Goal: Information Seeking & Learning: Learn about a topic

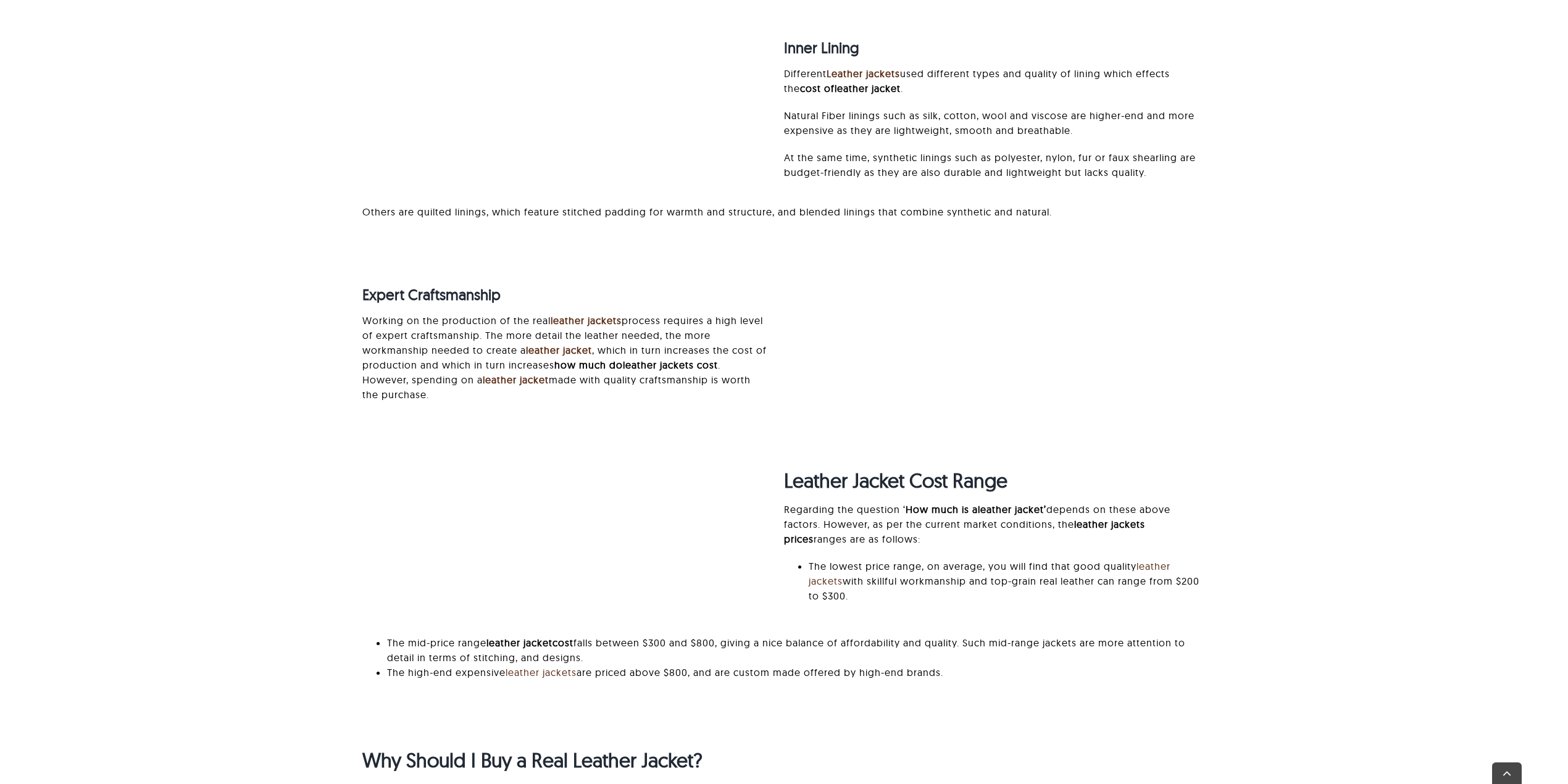
scroll to position [1645, 0]
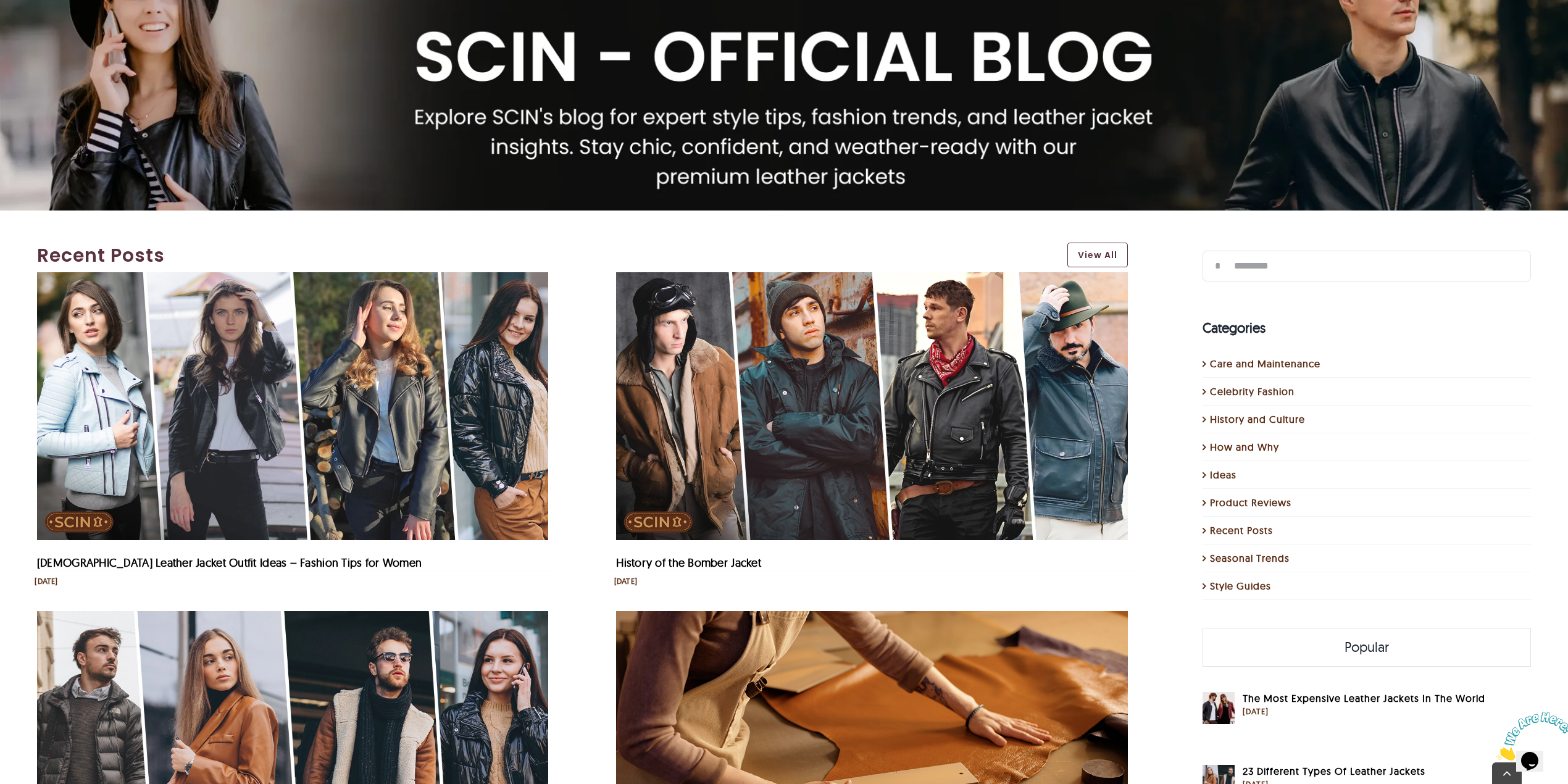
scroll to position [329, 0]
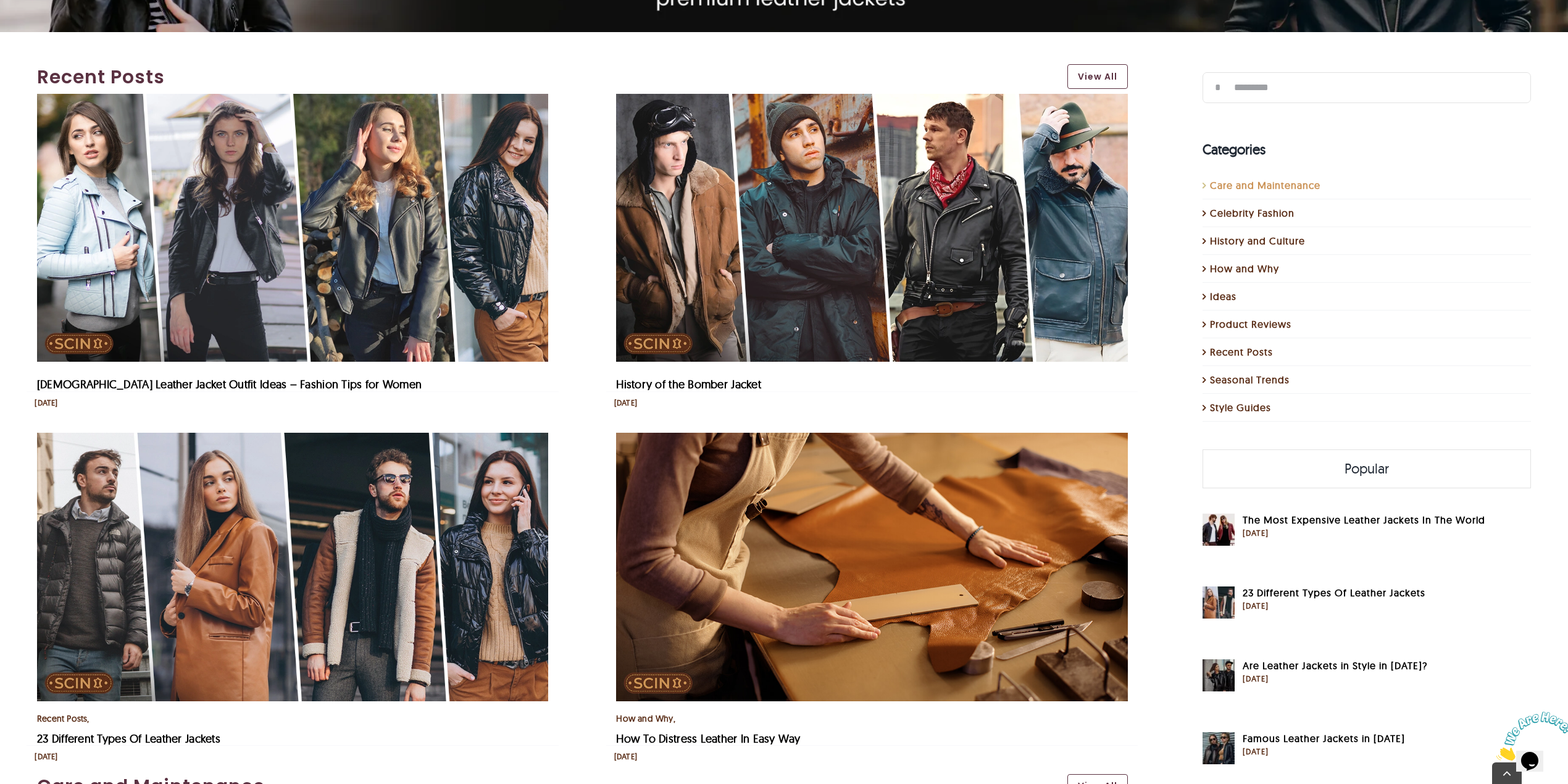
click at [1176, 184] on link "Care and Maintenance" at bounding box center [1367, 185] width 315 height 15
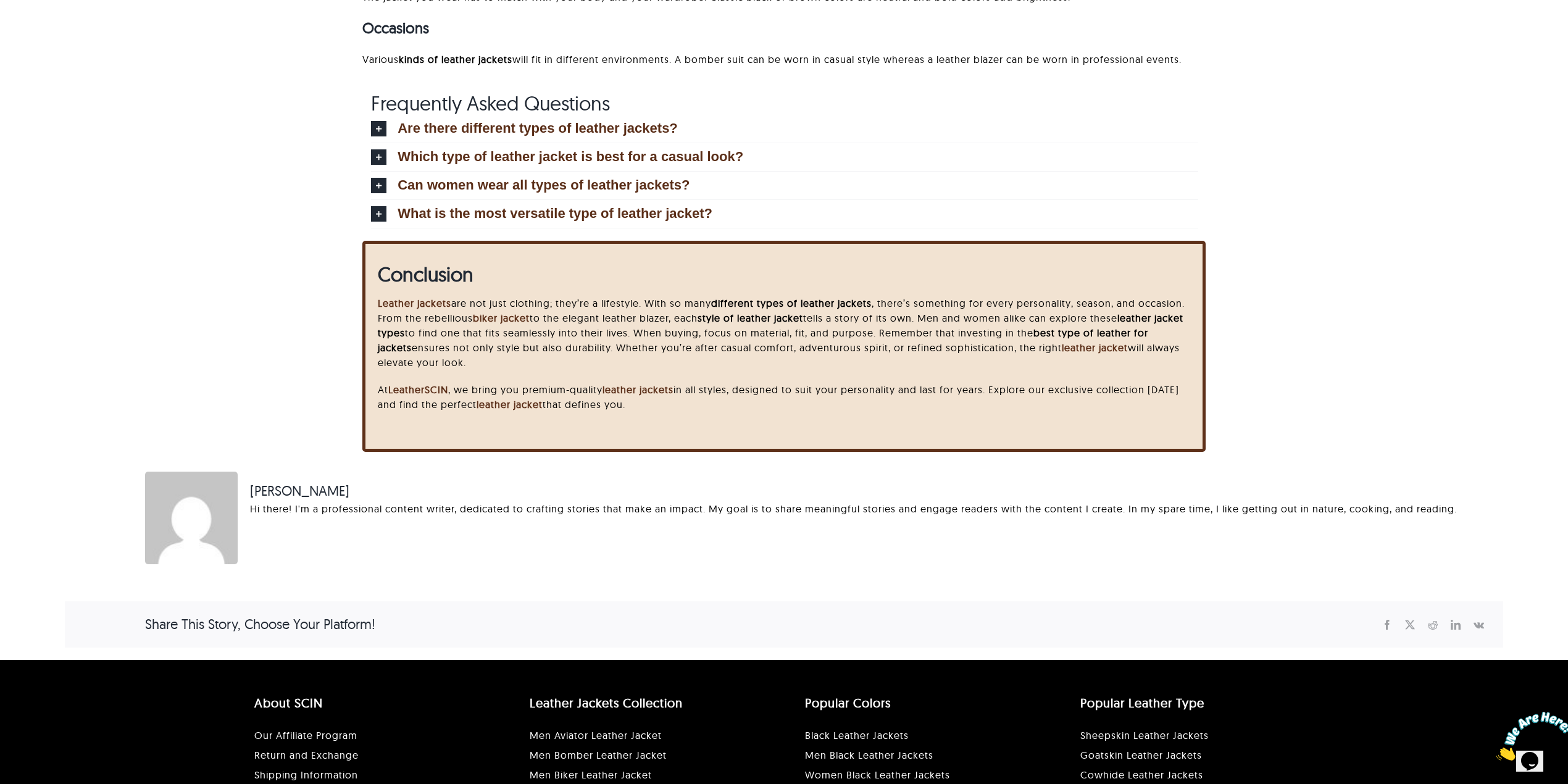
scroll to position [9160, 0]
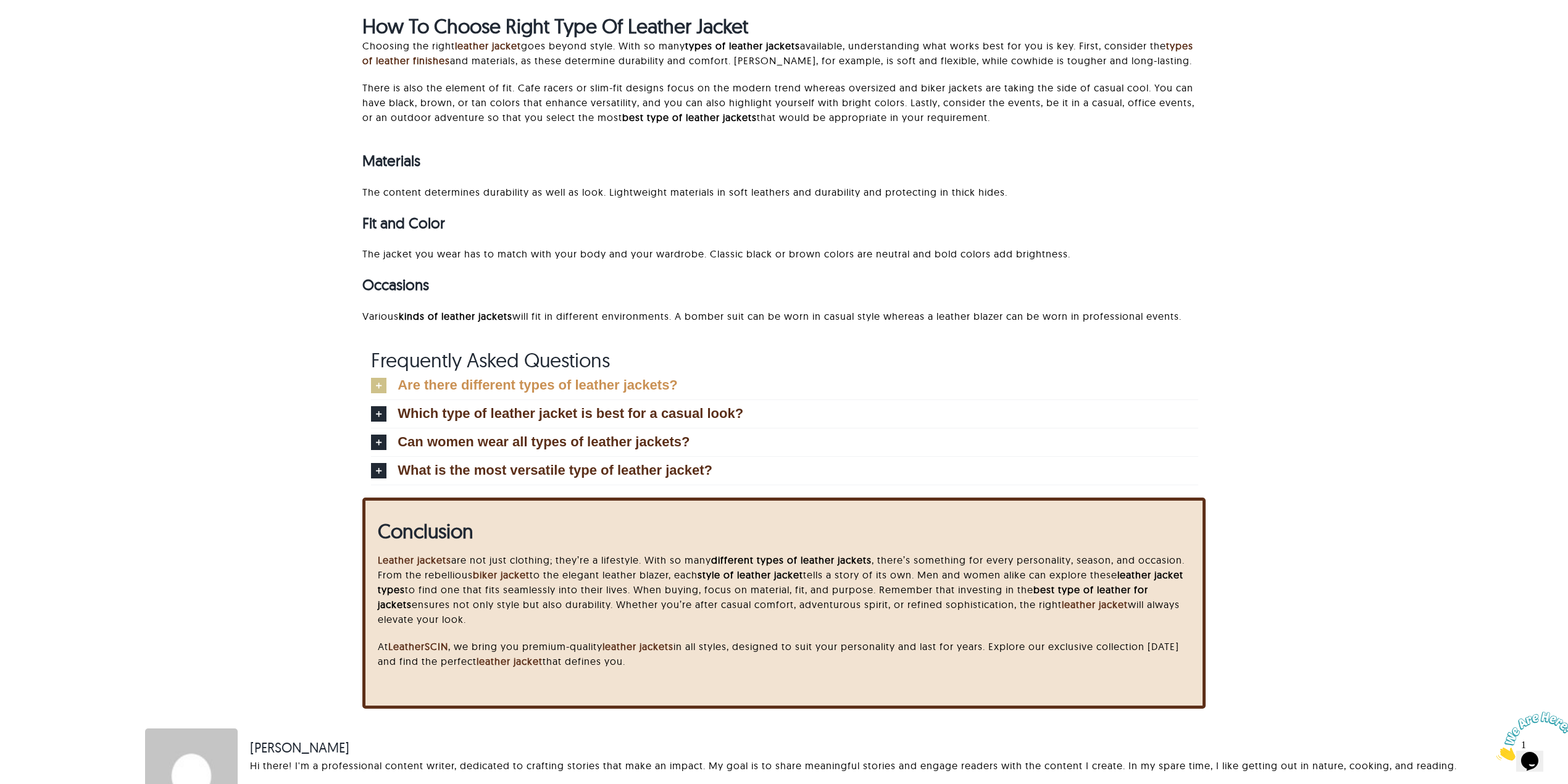
click at [561, 378] on span "Are there different types of leather jackets?" at bounding box center [537, 385] width 280 height 14
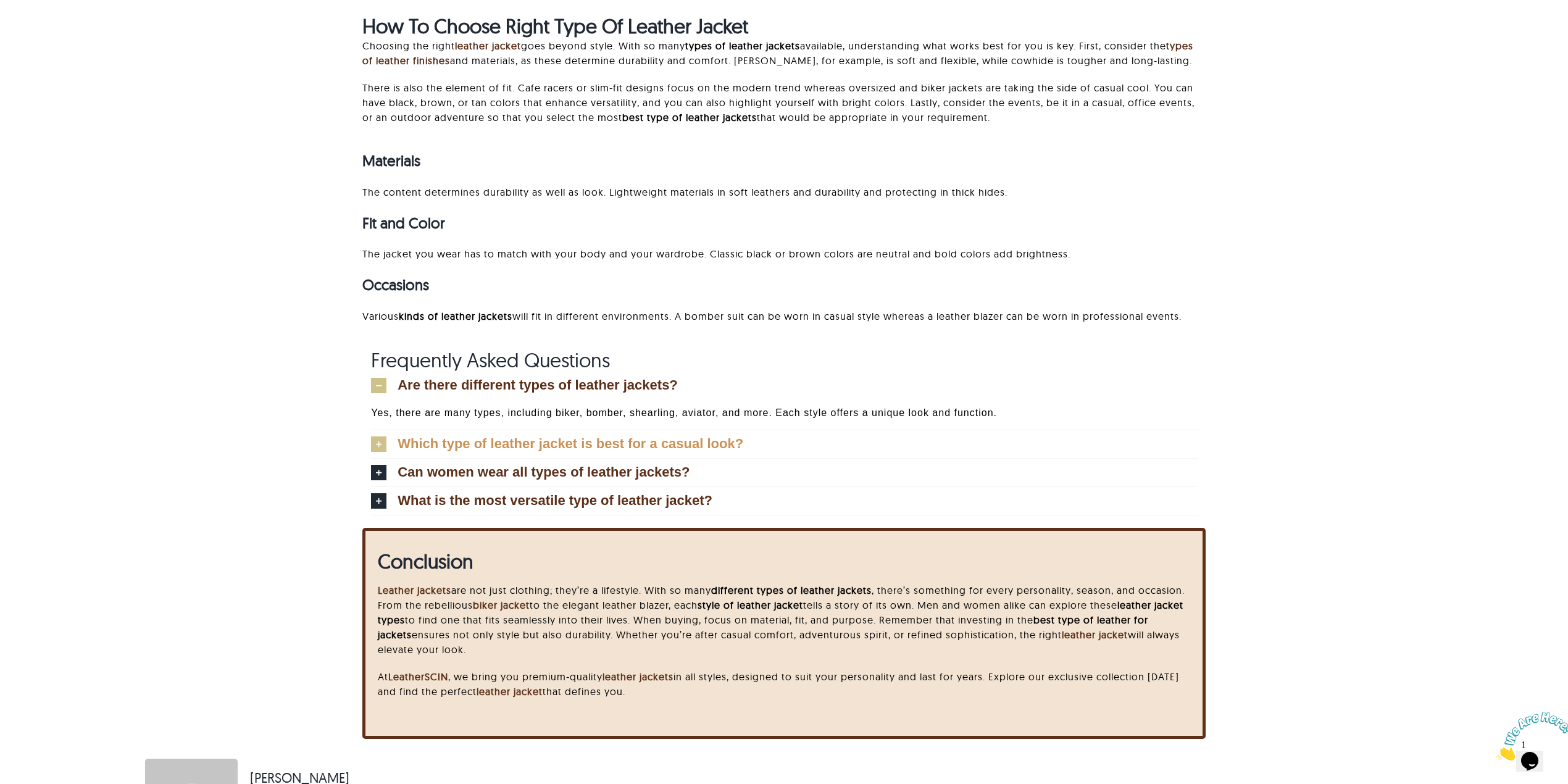
click at [544, 438] on span "Which type of leather jacket is best for a casual look?" at bounding box center [571, 444] width 346 height 14
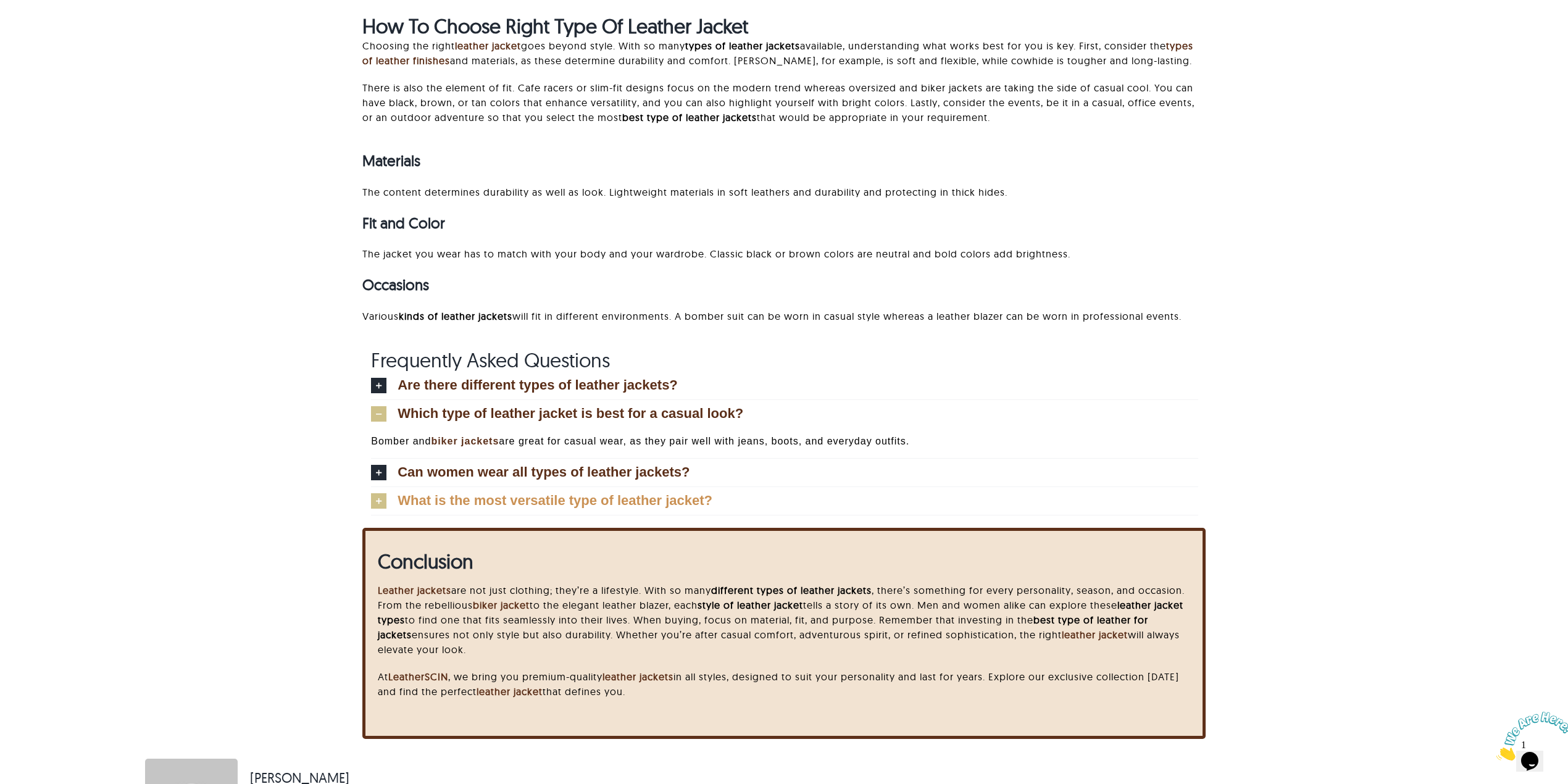
click at [536, 496] on span "What is the most versatile type of leather jacket?" at bounding box center [555, 500] width 315 height 14
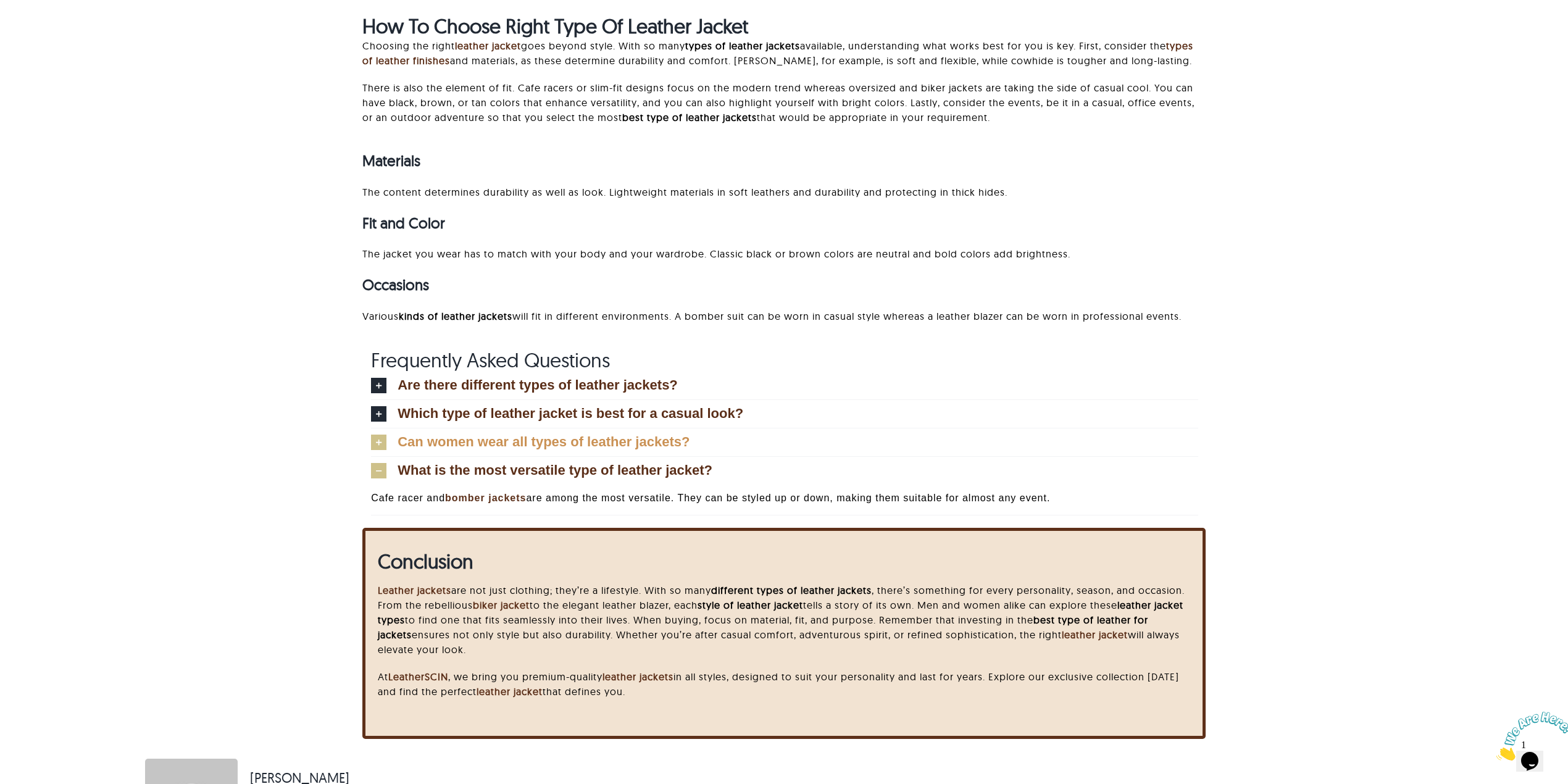
click at [532, 449] on link "Can women wear all types of leather jackets?" at bounding box center [784, 442] width 827 height 28
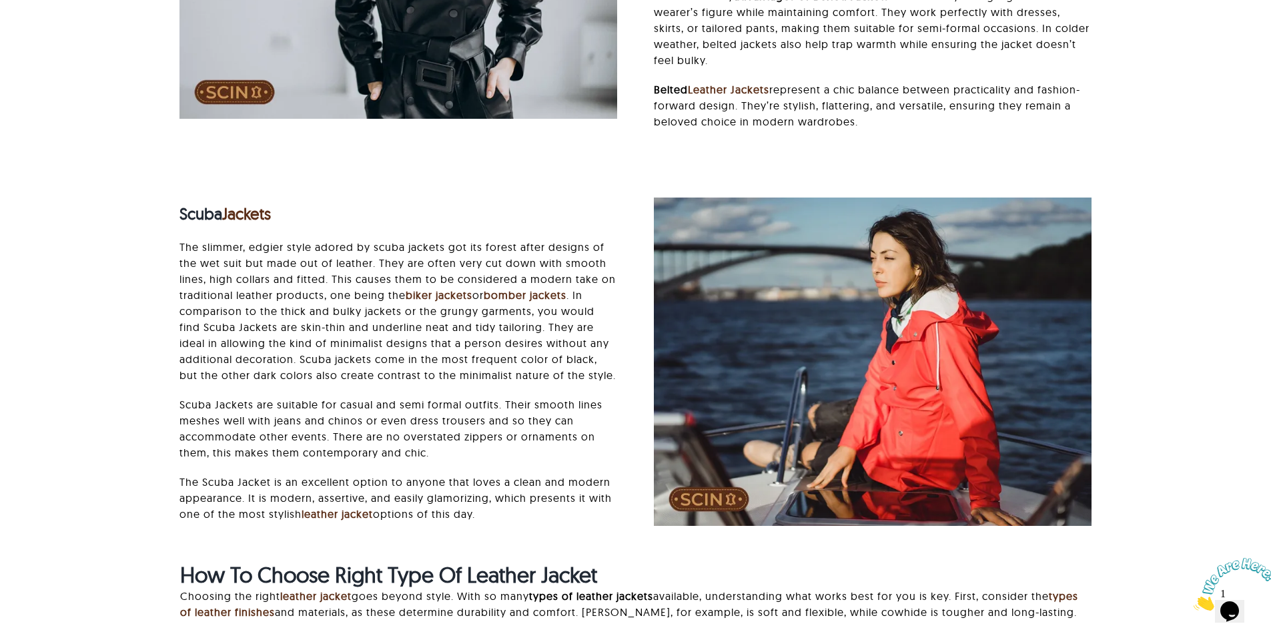
scroll to position [9330, 0]
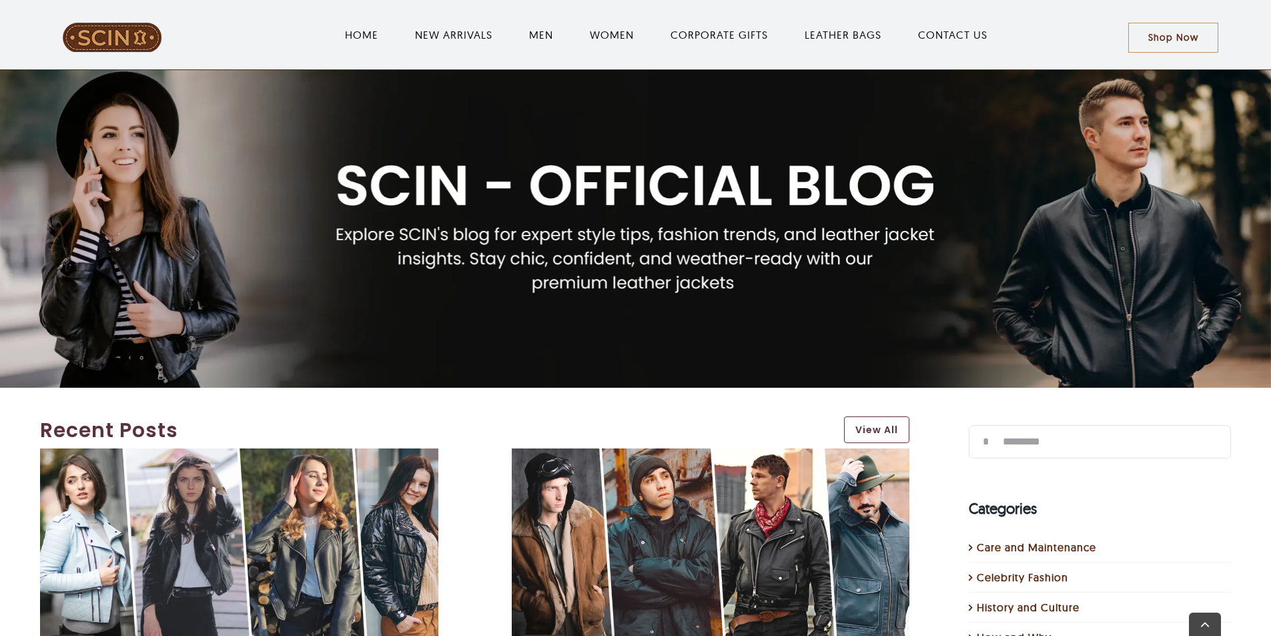
scroll to position [400, 0]
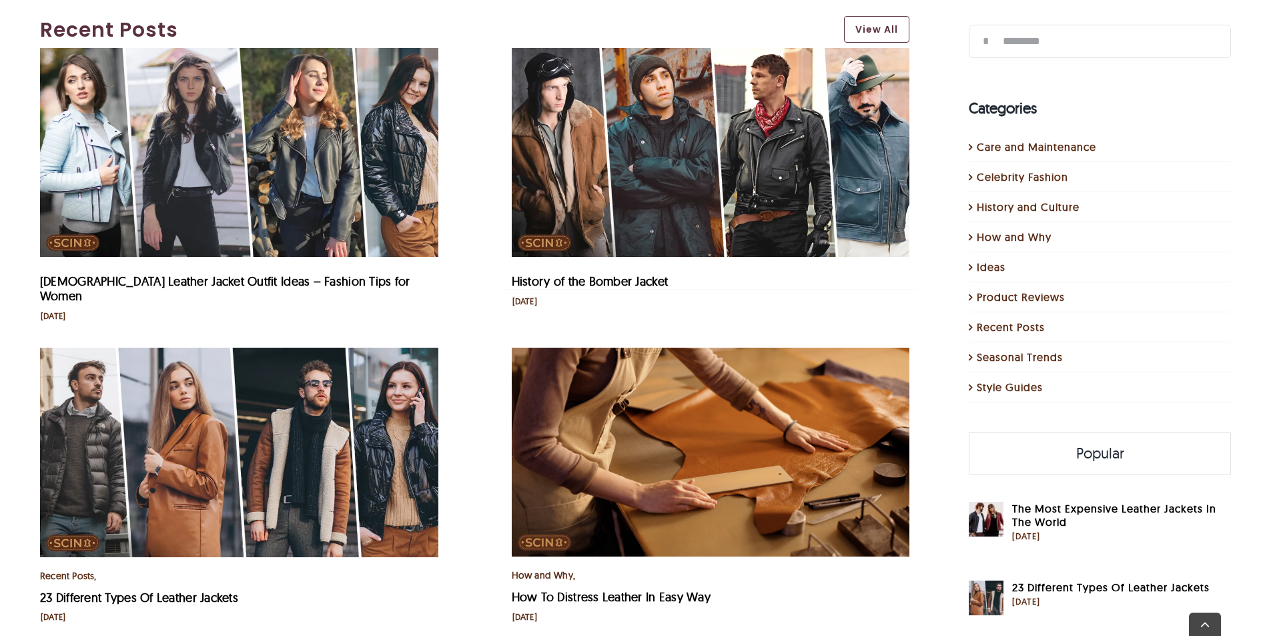
click at [263, 192] on img "Female Leather Jacket Outfit Ideas – Fashion Tips for Women" at bounding box center [239, 152] width 398 height 209
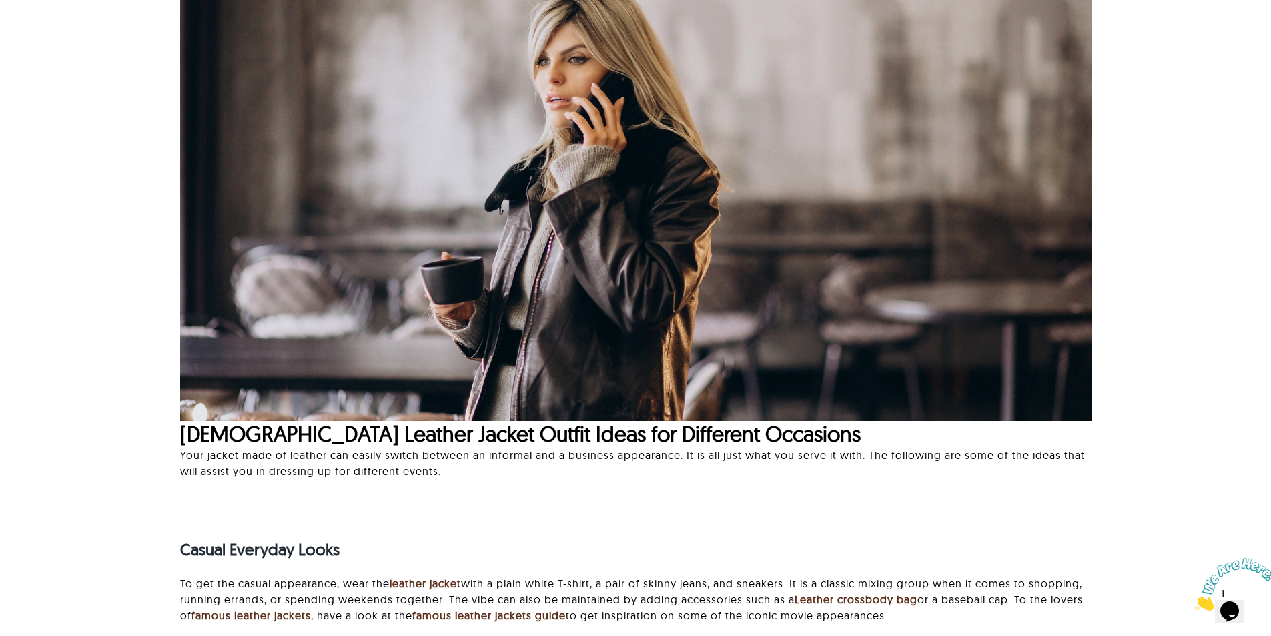
scroll to position [801, 0]
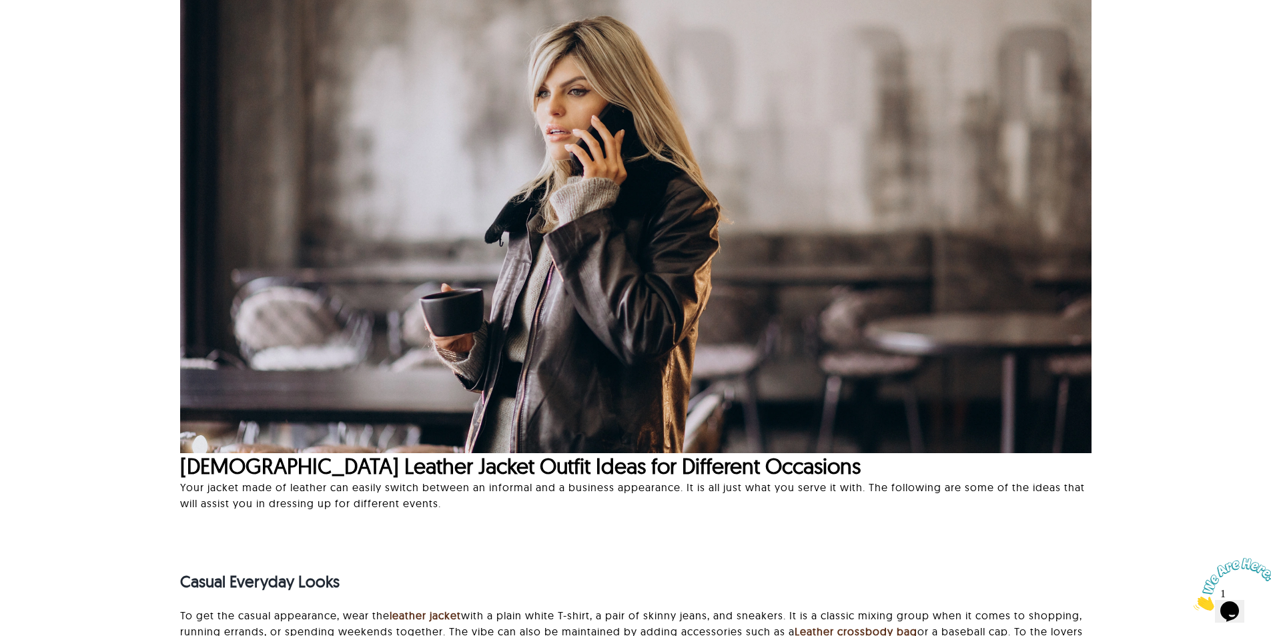
click at [357, 240] on img at bounding box center [636, 225] width 912 height 456
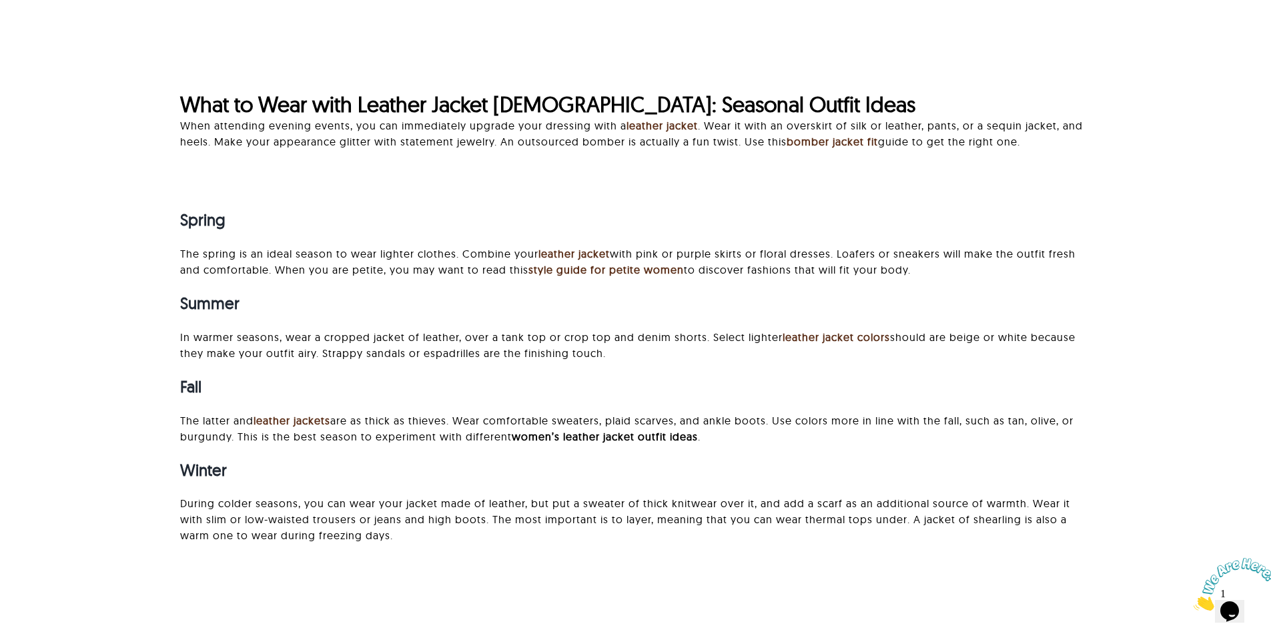
scroll to position [2202, 0]
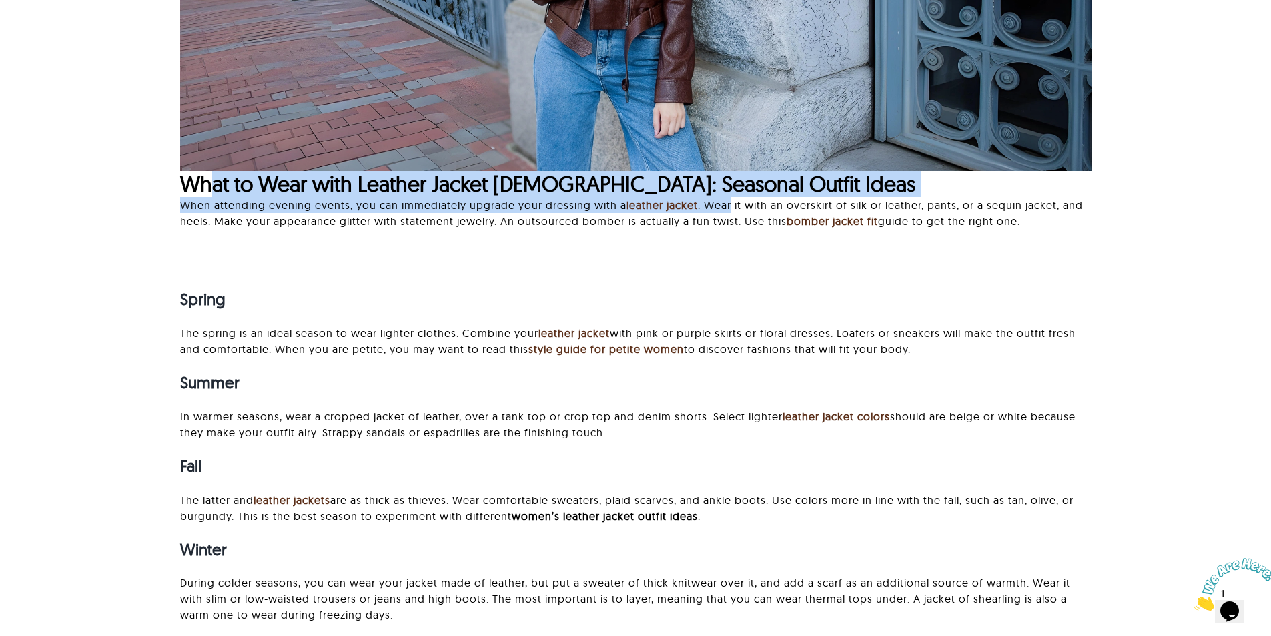
drag, startPoint x: 215, startPoint y: 188, endPoint x: 776, endPoint y: 203, distance: 560.8
click at [776, 203] on div "What to Wear with Leather Jacket Female: Seasonal Outfit Ideas When attending e…" at bounding box center [636, 206] width 912 height 71
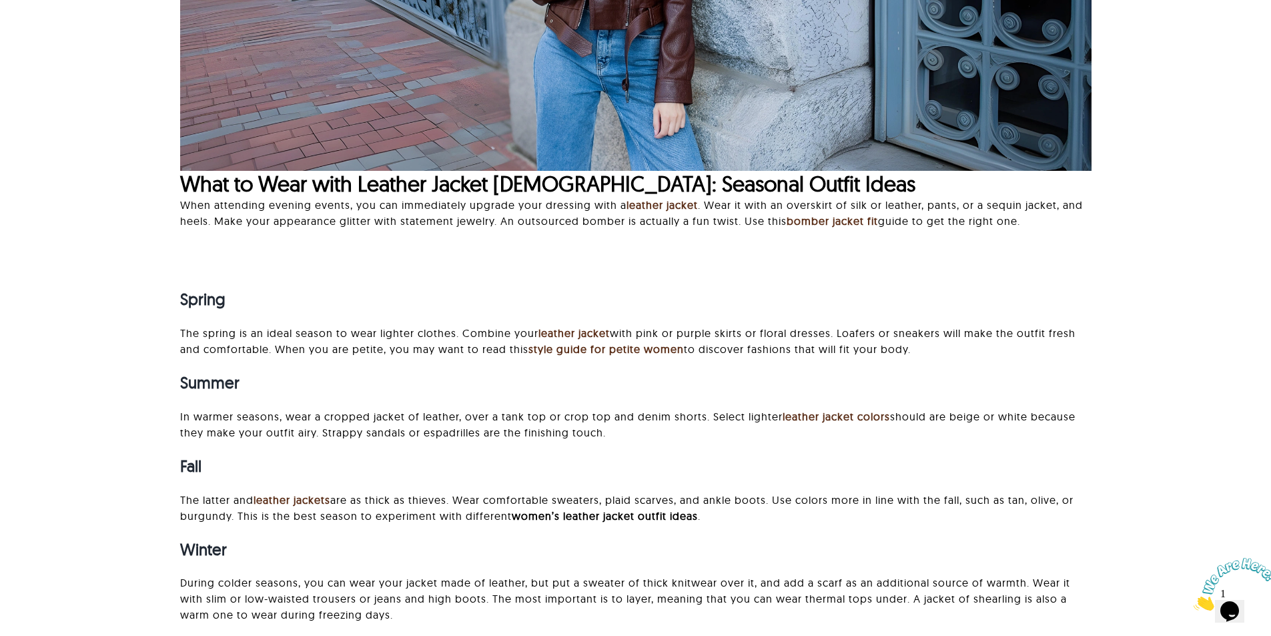
click at [660, 242] on div "What to Wear with Leather Jacket Female: Seasonal Outfit Ideas When attending e…" at bounding box center [636, 206] width 912 height 71
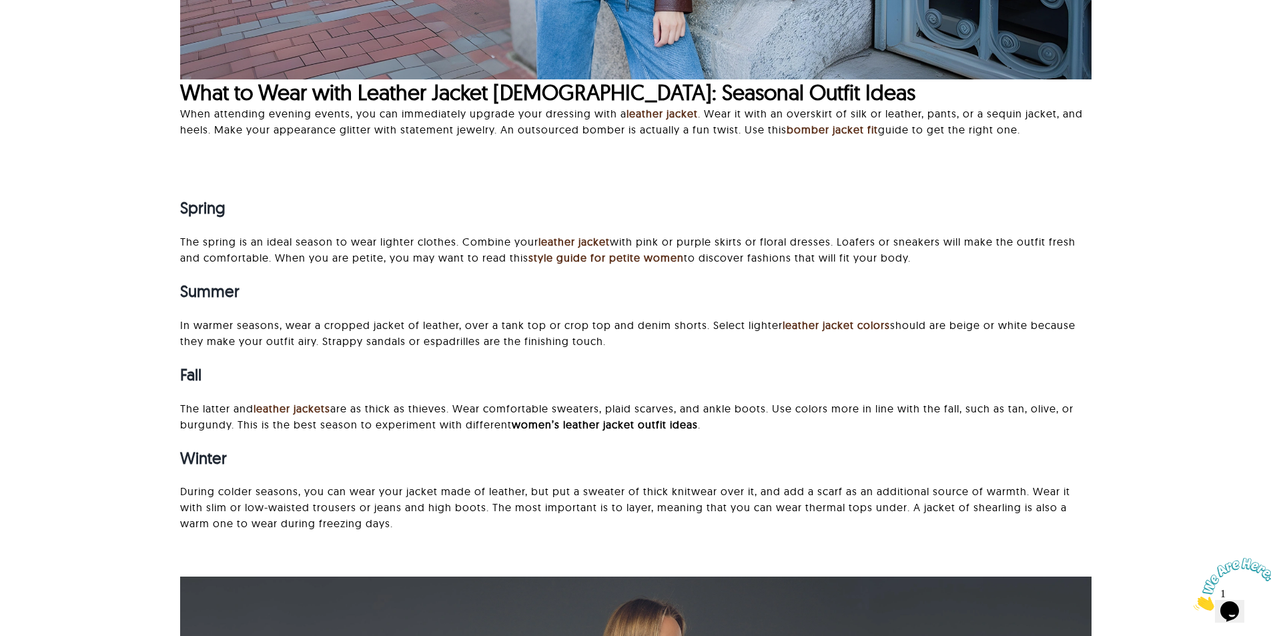
scroll to position [2136, 0]
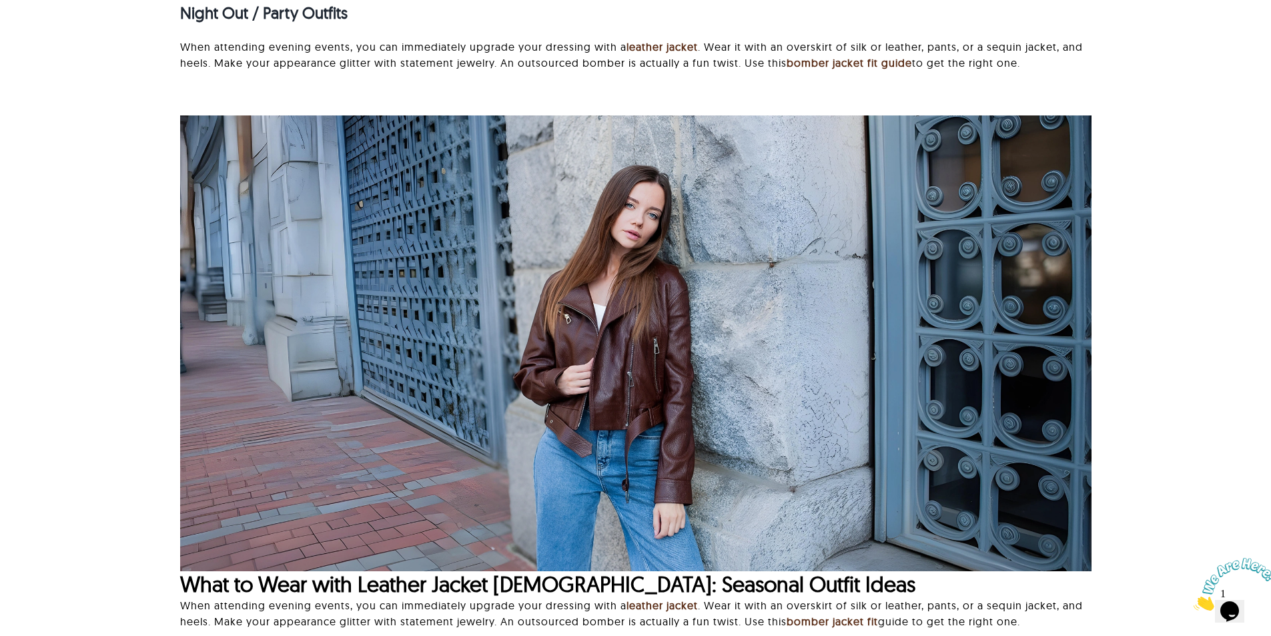
click at [530, 327] on div "Looking for stylish and versatile female leather jacket outfit ideas ? A leathe…" at bounding box center [635, 282] width 1131 height 3320
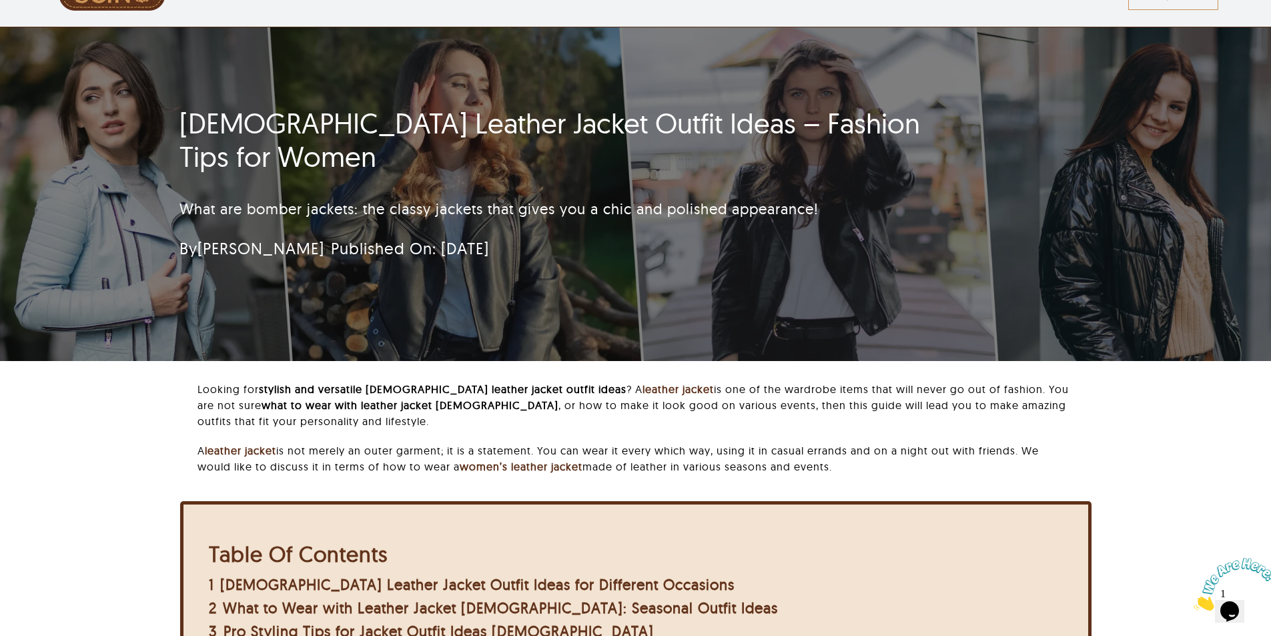
scroll to position [0, 0]
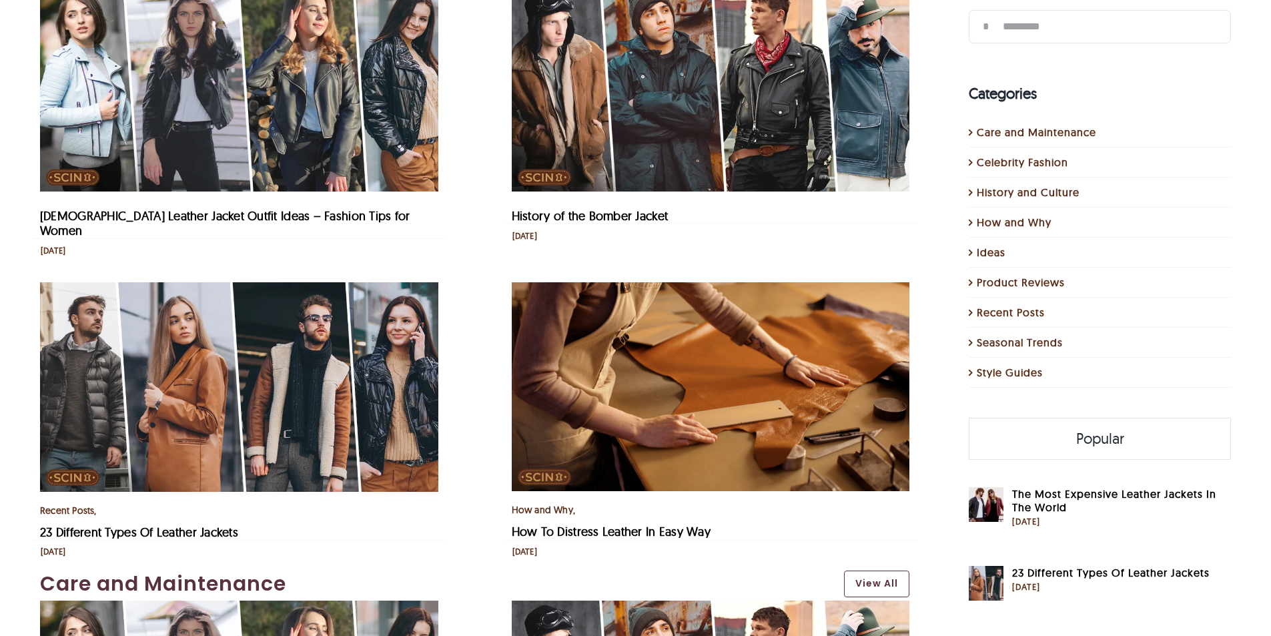
scroll to position [467, 0]
